Goal: Information Seeking & Learning: Learn about a topic

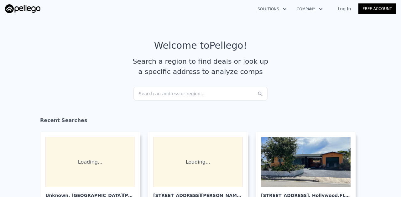
click at [173, 96] on div "Search an address or region..." at bounding box center [200, 94] width 134 height 14
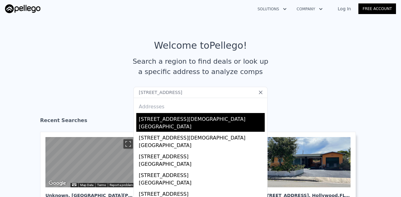
type input "[STREET_ADDRESS]"
click at [163, 123] on div "[GEOGRAPHIC_DATA]" at bounding box center [202, 127] width 126 height 9
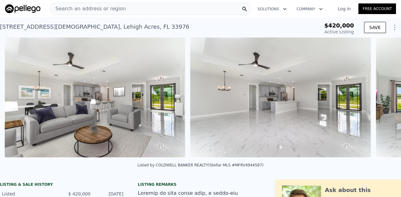
scroll to position [0, 472]
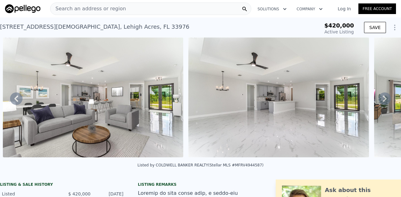
click at [103, 11] on span "Search an address or region" at bounding box center [87, 9] width 75 height 8
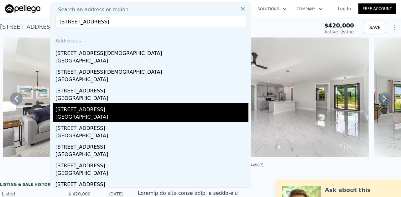
type input "[STREET_ADDRESS]"
click at [95, 109] on div "[STREET_ADDRESS]" at bounding box center [151, 109] width 193 height 10
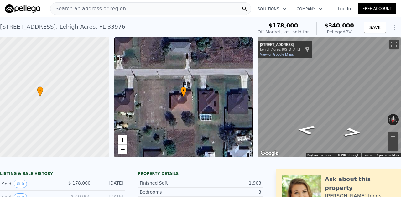
click at [100, 9] on span "Search an address or region" at bounding box center [87, 9] width 75 height 8
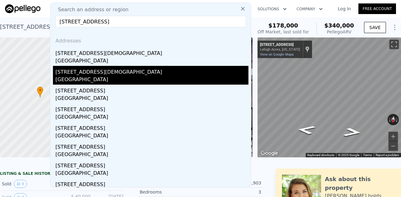
type input "[STREET_ADDRESS]"
click at [96, 76] on div "[GEOGRAPHIC_DATA]" at bounding box center [151, 80] width 193 height 9
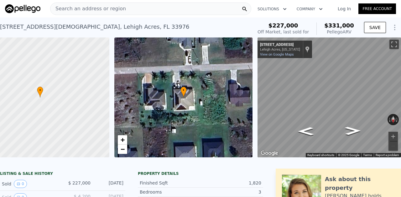
click at [106, 10] on span "Search an address or region" at bounding box center [87, 9] width 75 height 8
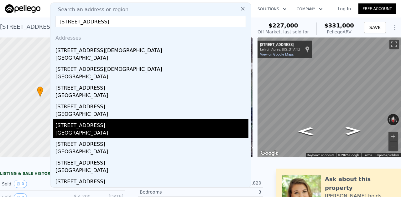
scroll to position [3, 0]
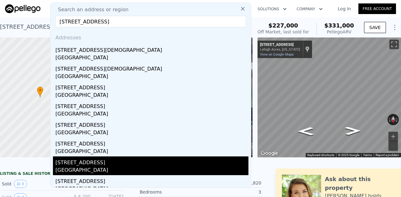
type input "[STREET_ADDRESS]"
click at [97, 169] on div "[GEOGRAPHIC_DATA]" at bounding box center [151, 171] width 193 height 9
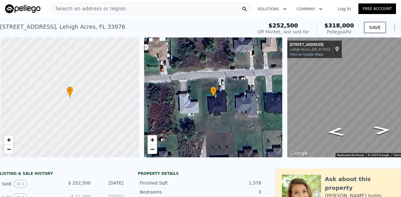
scroll to position [0, 3]
